Goal: Check status: Check status

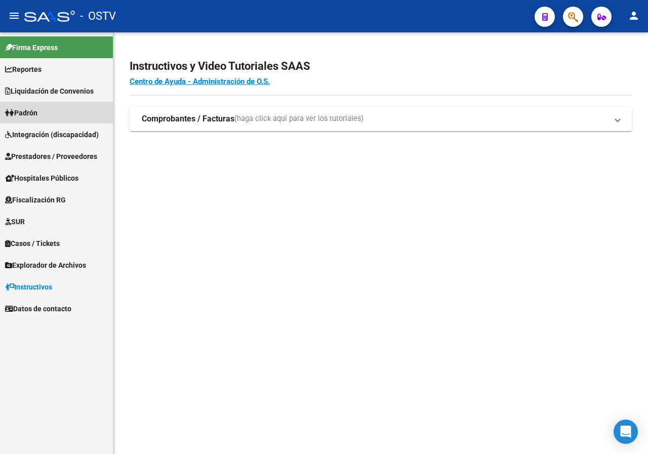
click at [28, 110] on span "Padrón" at bounding box center [21, 112] width 32 height 11
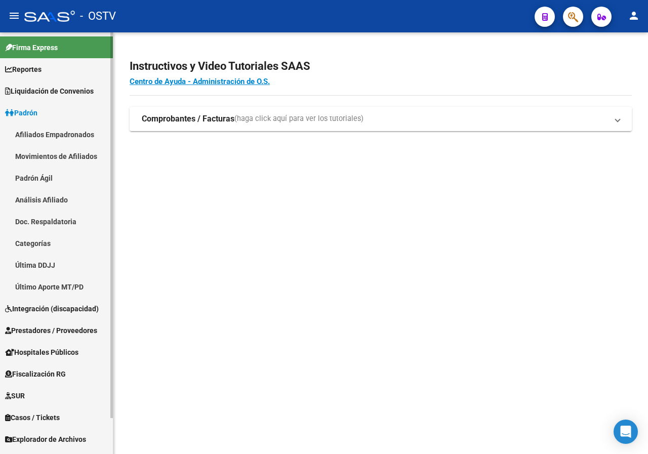
click at [46, 172] on link "Padrón Ágil" at bounding box center [56, 178] width 113 height 22
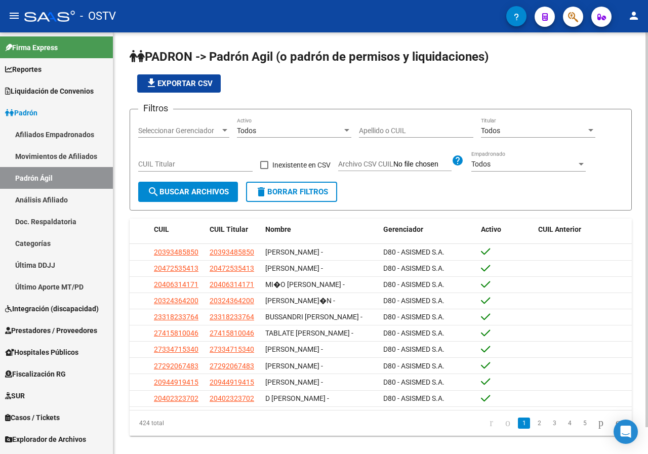
click at [386, 134] on input "Apellido o CUIL" at bounding box center [416, 131] width 114 height 9
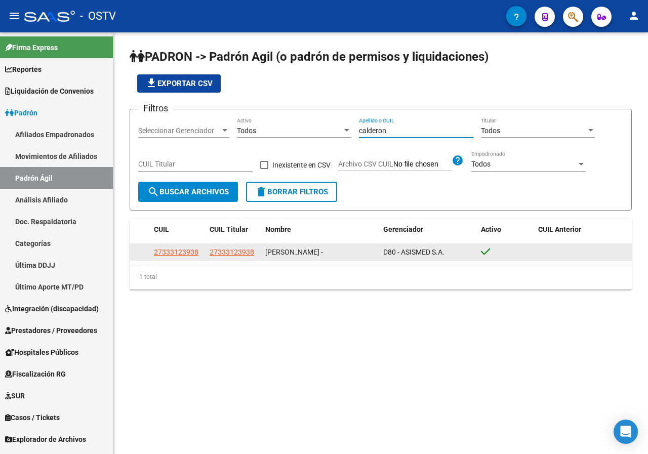
type input "calderon"
click at [491, 251] on div at bounding box center [505, 252] width 49 height 12
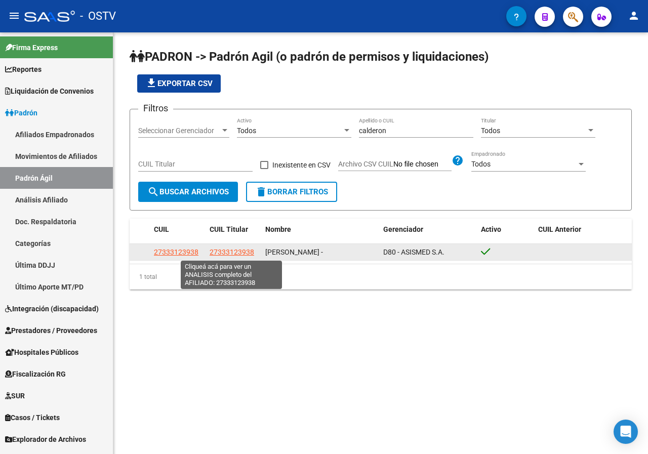
click at [220, 252] on span "27333123938" at bounding box center [232, 252] width 45 height 8
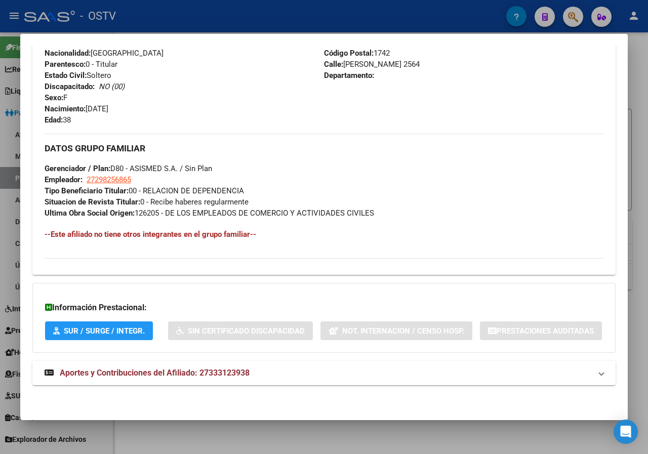
scroll to position [451, 0]
click at [178, 370] on span "Aportes y Contribuciones del Afiliado: 27333123938" at bounding box center [155, 373] width 190 height 10
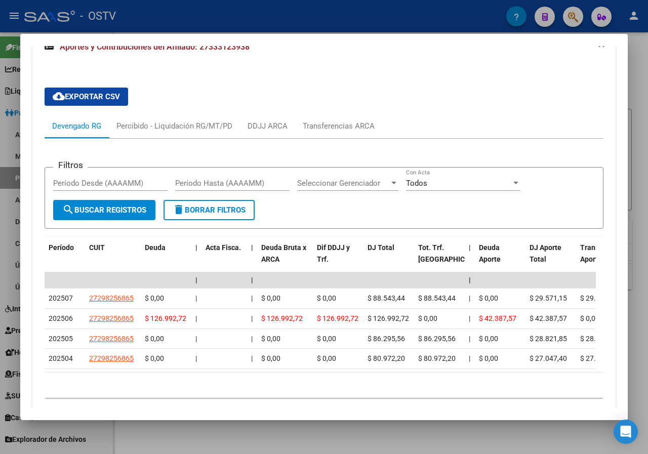
scroll to position [738, 0]
